Goal: Use online tool/utility: Utilize a website feature to perform a specific function

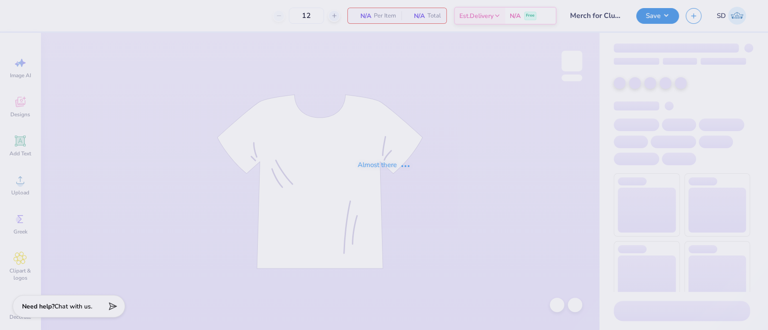
type input "Merch for Club Lacrosse, UD"
type input "50"
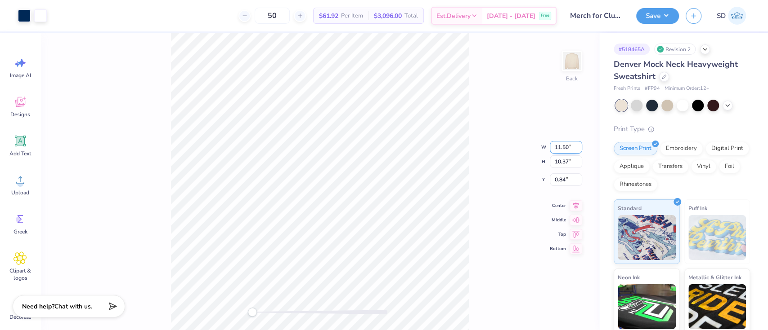
drag, startPoint x: 557, startPoint y: 149, endPoint x: 571, endPoint y: 148, distance: 13.5
click at [571, 148] on input "11.50" at bounding box center [565, 147] width 32 height 13
type input "10.00"
type input "9.01"
type input "1.52"
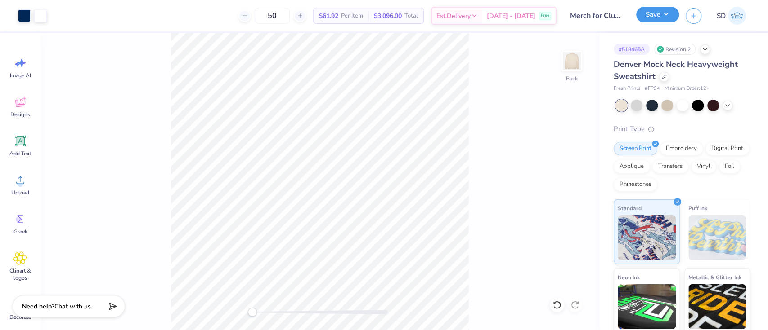
click at [662, 14] on button "Save" at bounding box center [657, 15] width 43 height 16
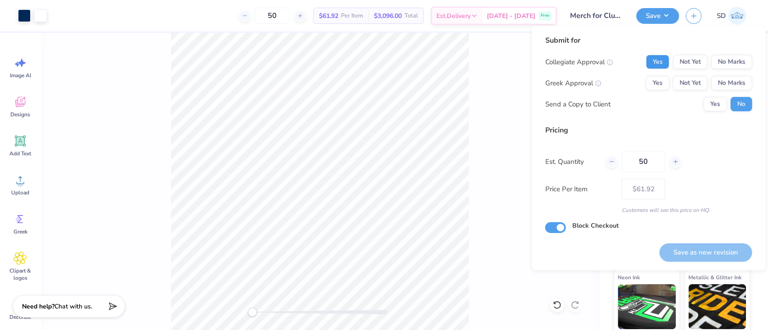
click at [653, 63] on button "Yes" at bounding box center [656, 62] width 23 height 14
click at [732, 81] on button "No Marks" at bounding box center [730, 83] width 41 height 14
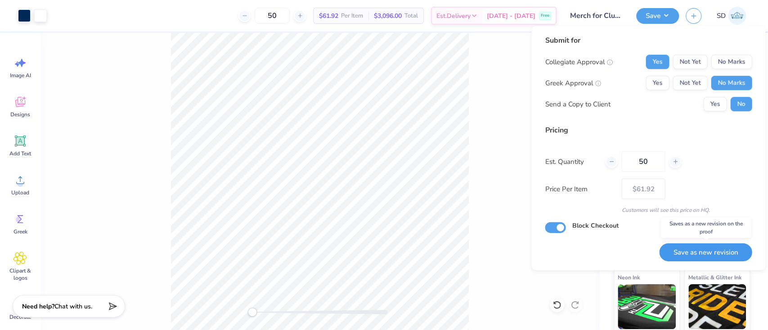
click at [710, 249] on button "Save as new revision" at bounding box center [705, 253] width 93 height 18
type input "$61.92"
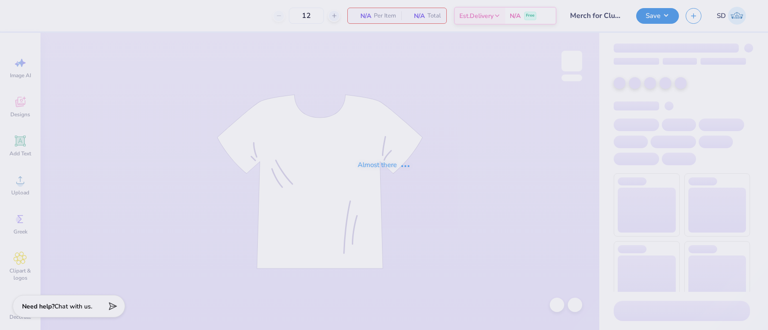
type input "50"
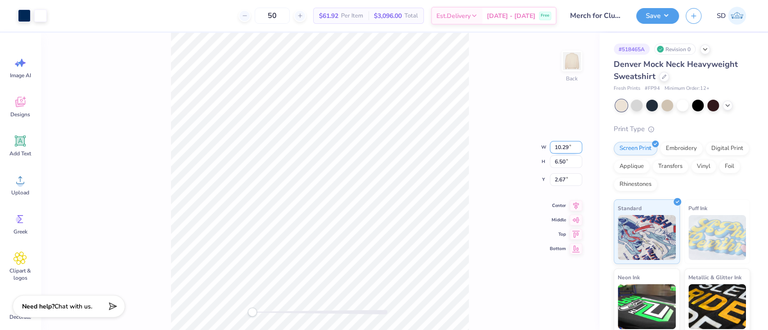
drag, startPoint x: 554, startPoint y: 147, endPoint x: 571, endPoint y: 148, distance: 17.1
click at [571, 148] on input "10.29" at bounding box center [565, 147] width 32 height 13
type input "9.00"
type input "5.68"
type input "3.08"
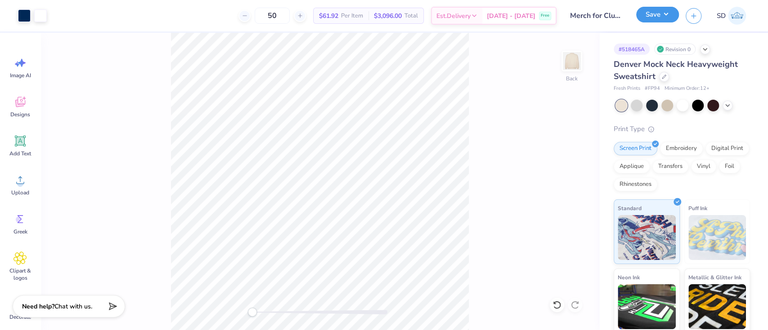
click at [665, 7] on button "Save" at bounding box center [657, 15] width 43 height 16
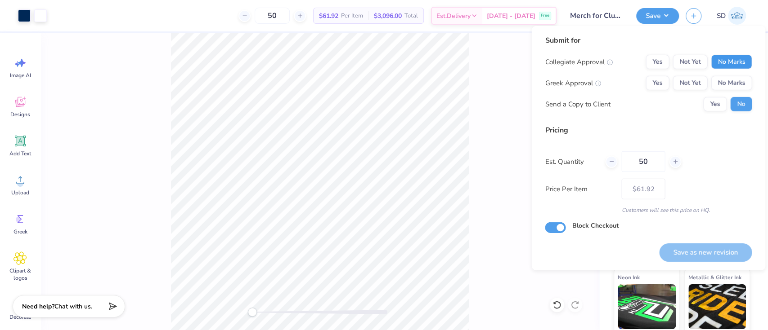
click at [735, 56] on button "No Marks" at bounding box center [730, 62] width 41 height 14
click at [659, 56] on button "Yes" at bounding box center [656, 62] width 23 height 14
click at [731, 89] on button "No Marks" at bounding box center [730, 83] width 41 height 14
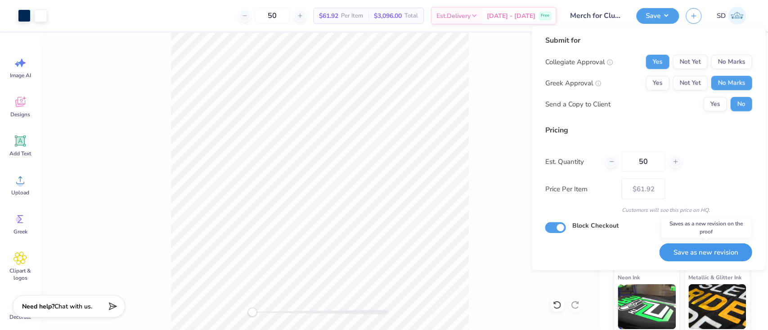
click at [709, 254] on button "Save as new revision" at bounding box center [705, 253] width 93 height 18
type input "$61.92"
